Goal: Task Accomplishment & Management: Manage account settings

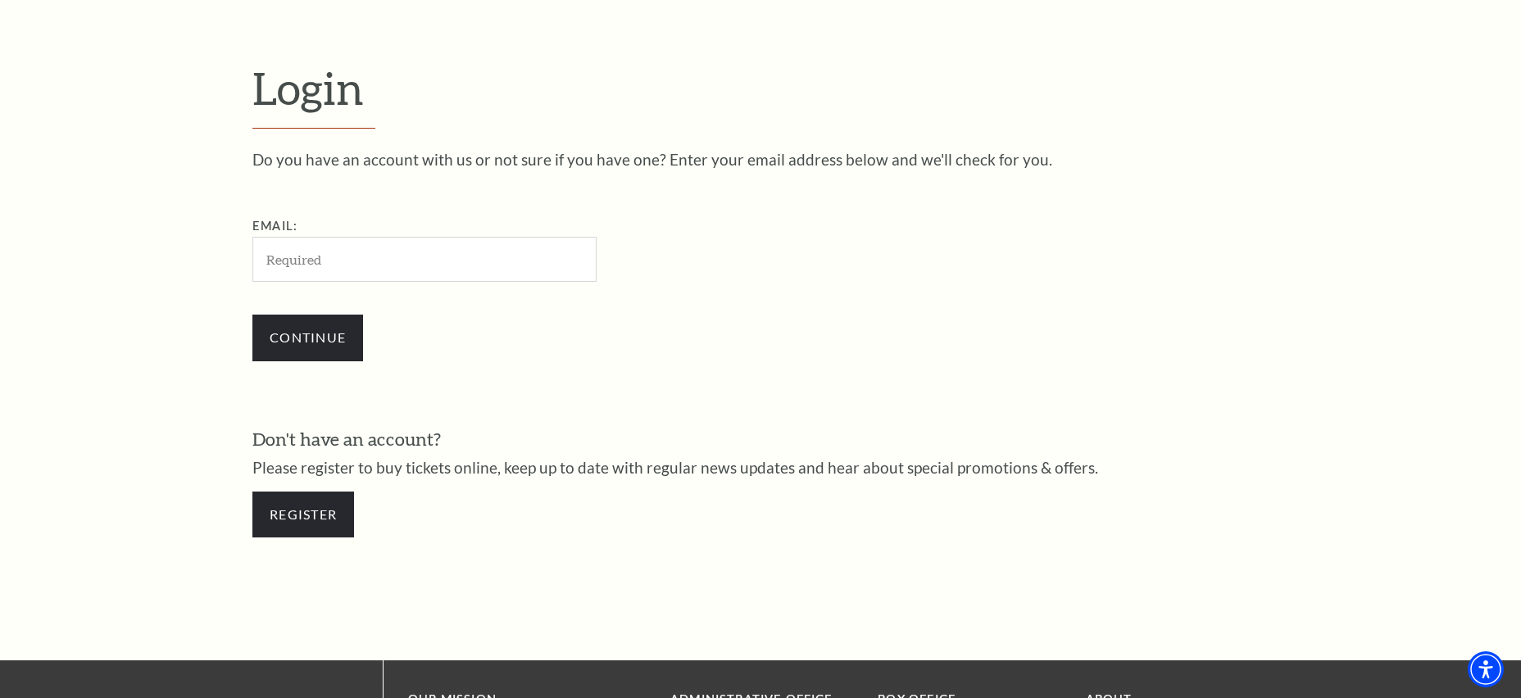
scroll to position [416, 0]
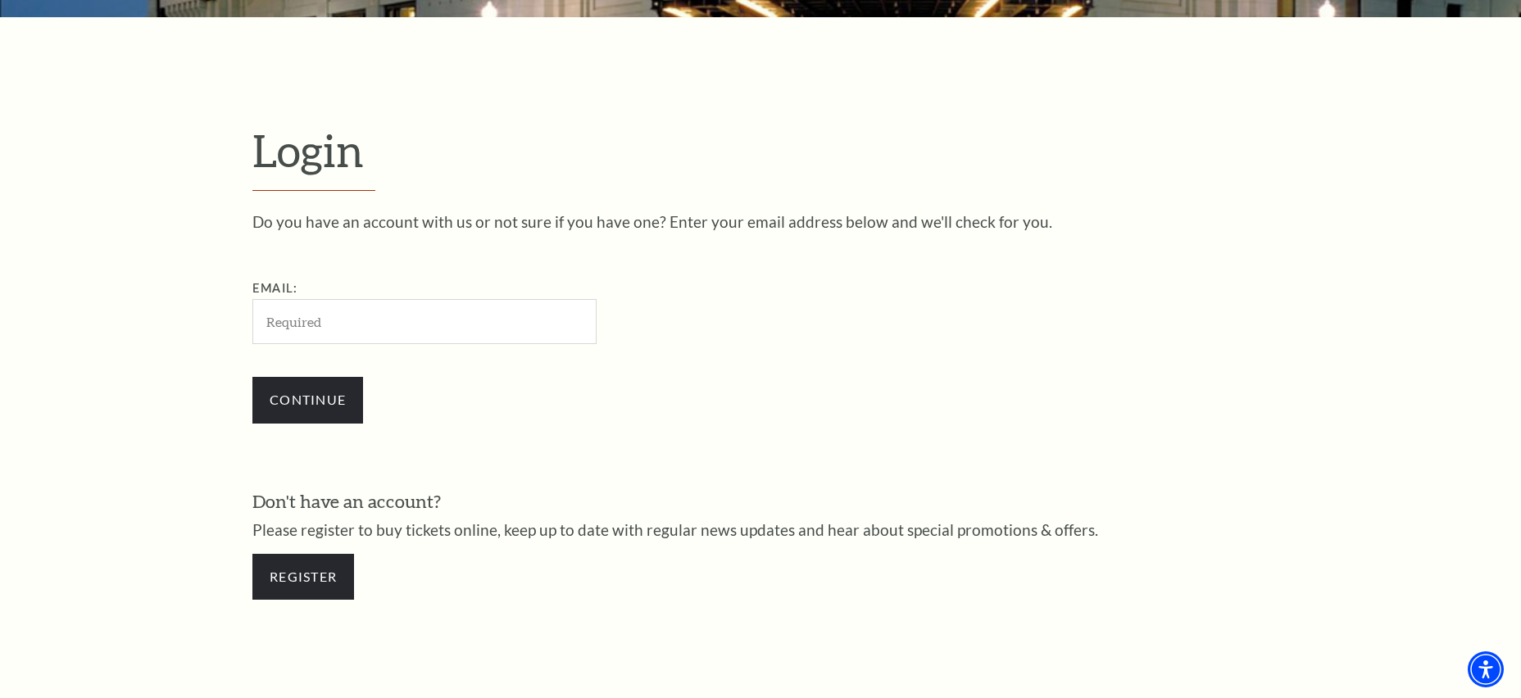
click at [364, 321] on input "Email:" at bounding box center [424, 321] width 344 height 45
type input "[EMAIL_ADDRESS][DOMAIN_NAME]"
click at [328, 393] on input "Continue" at bounding box center [307, 400] width 111 height 46
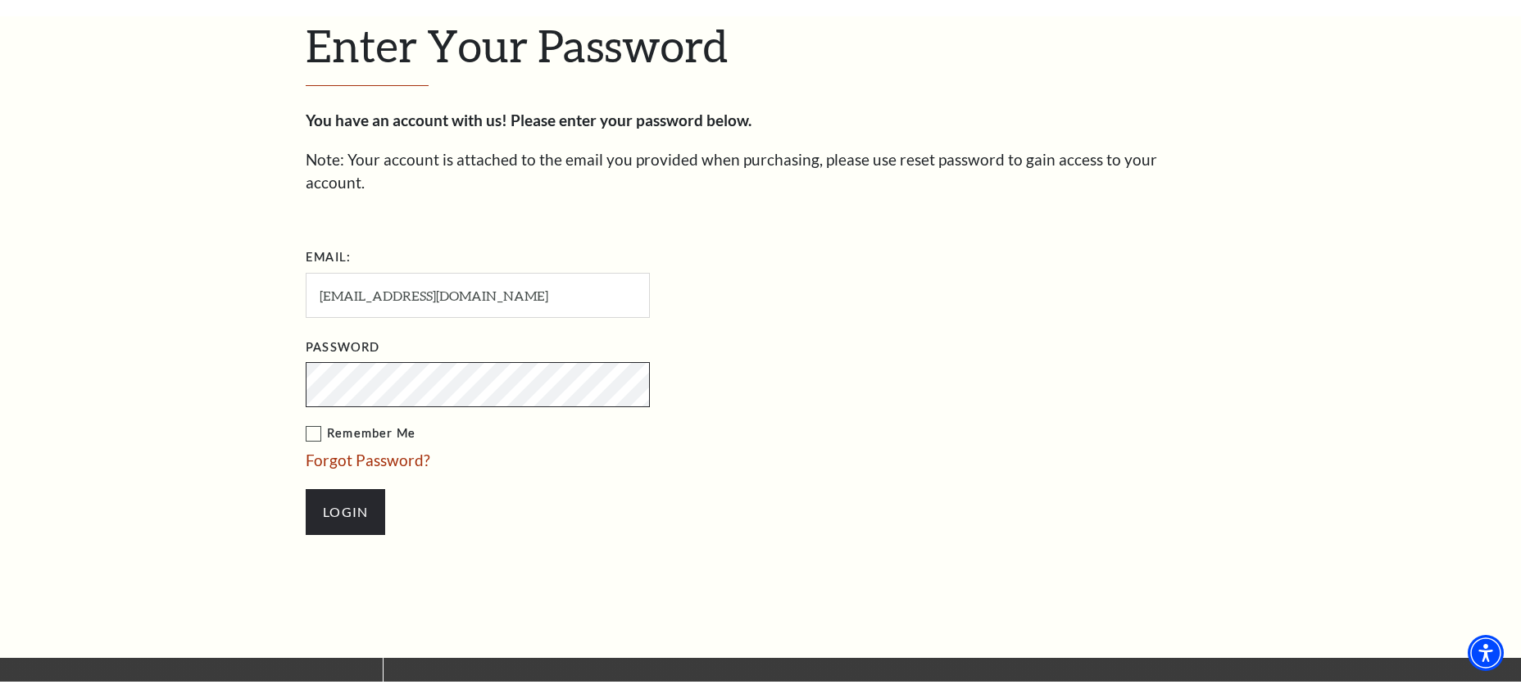
scroll to position [553, 0]
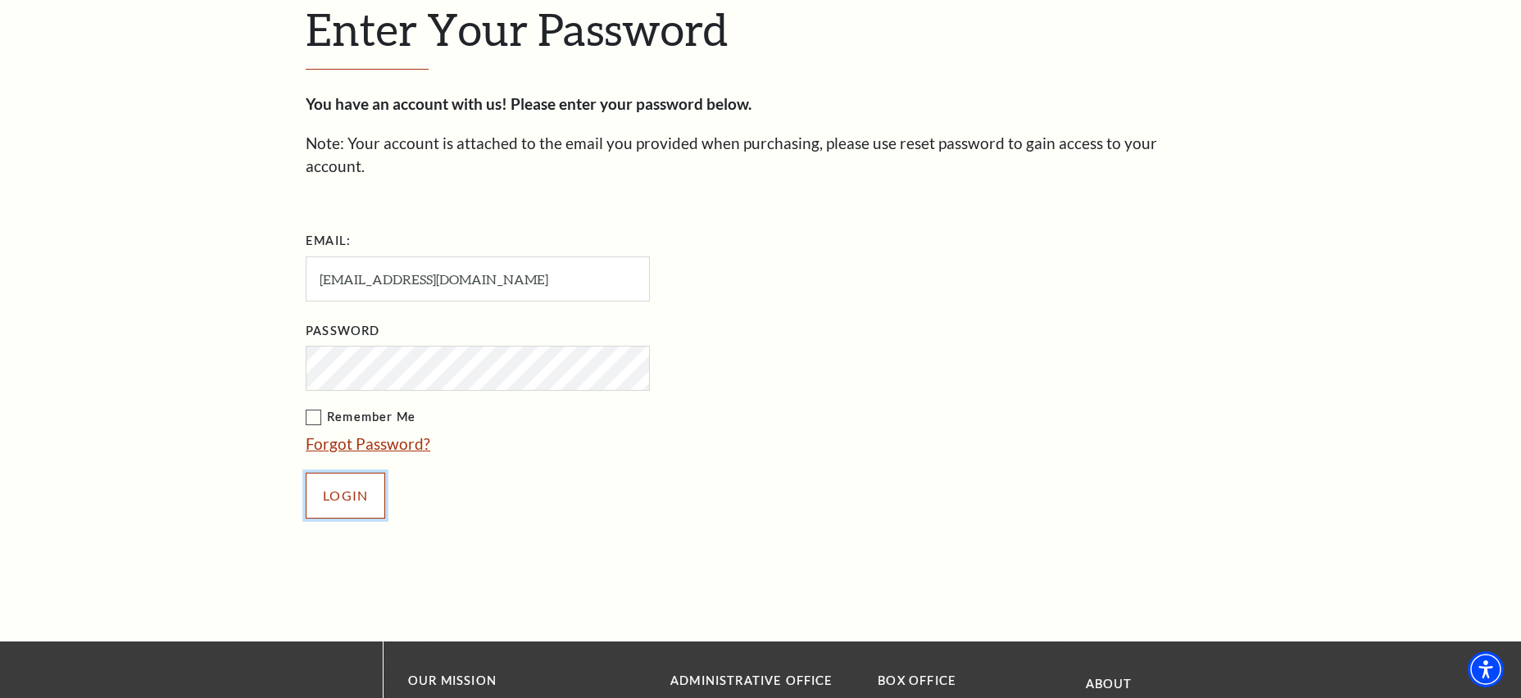
drag, startPoint x: 339, startPoint y: 473, endPoint x: 387, endPoint y: 425, distance: 67.2
click at [340, 473] on input "Login" at bounding box center [345, 496] width 79 height 46
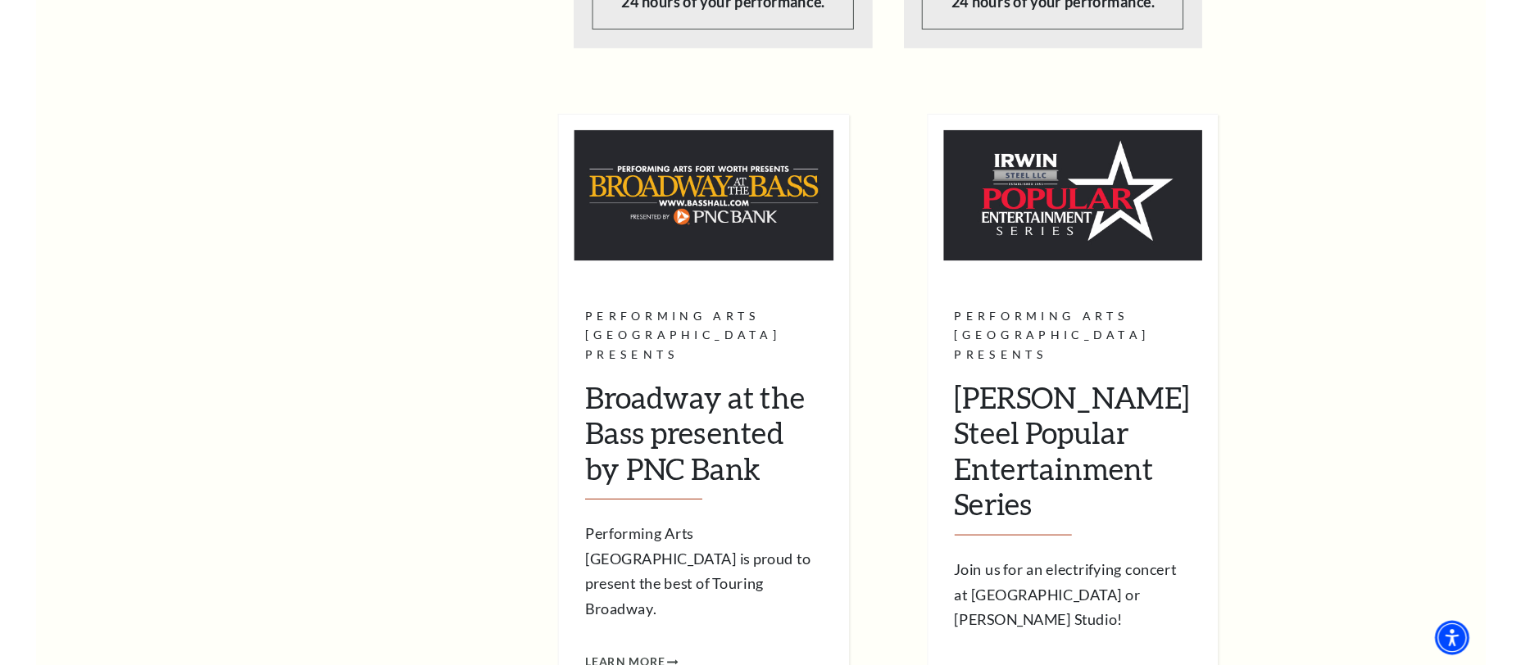
scroll to position [1901, 0]
